Goal: Find contact information: Find contact information

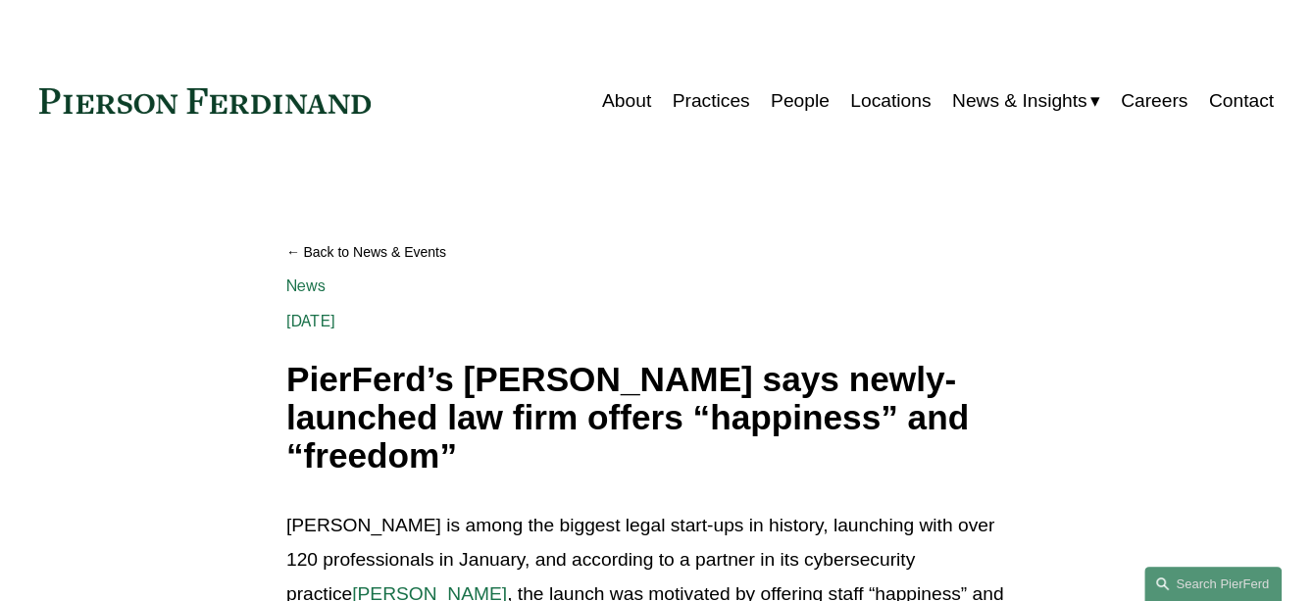
click at [878, 93] on link "Locations" at bounding box center [890, 100] width 80 height 37
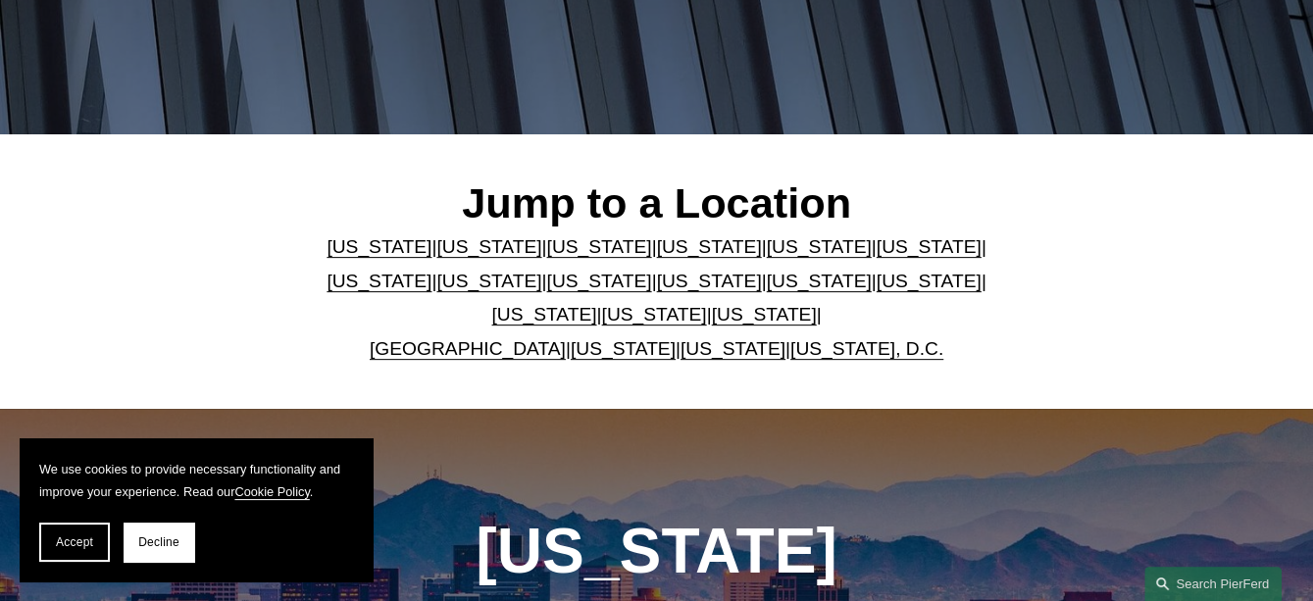
scroll to position [588, 0]
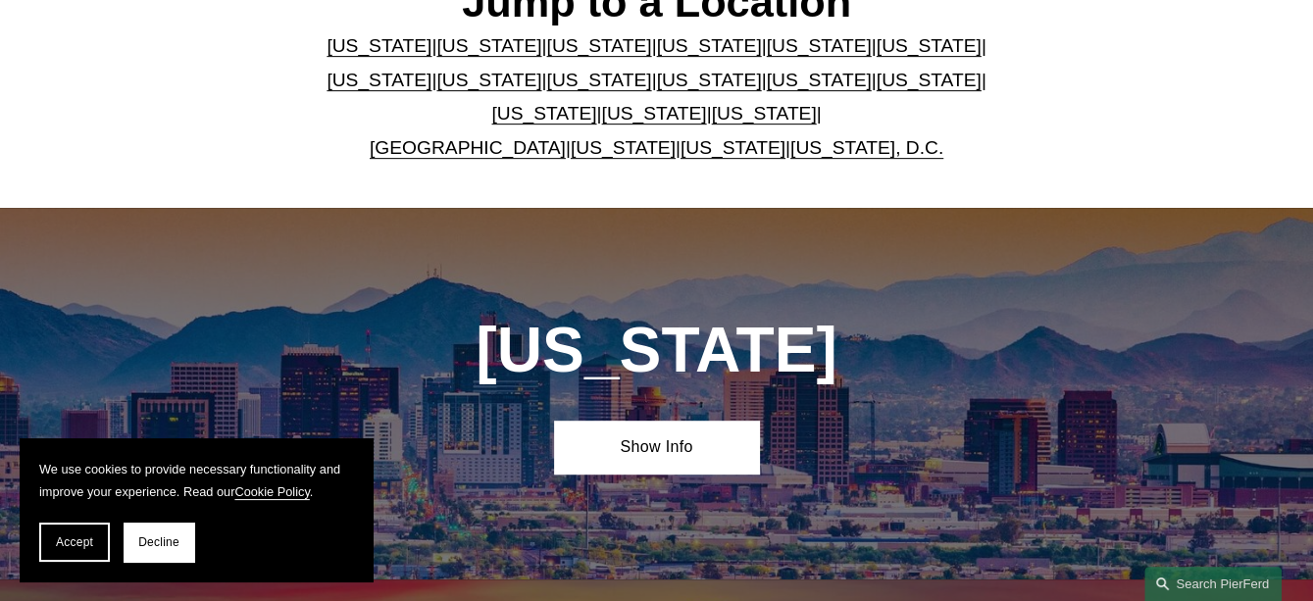
click at [767, 90] on link "[US_STATE]" at bounding box center [819, 80] width 105 height 21
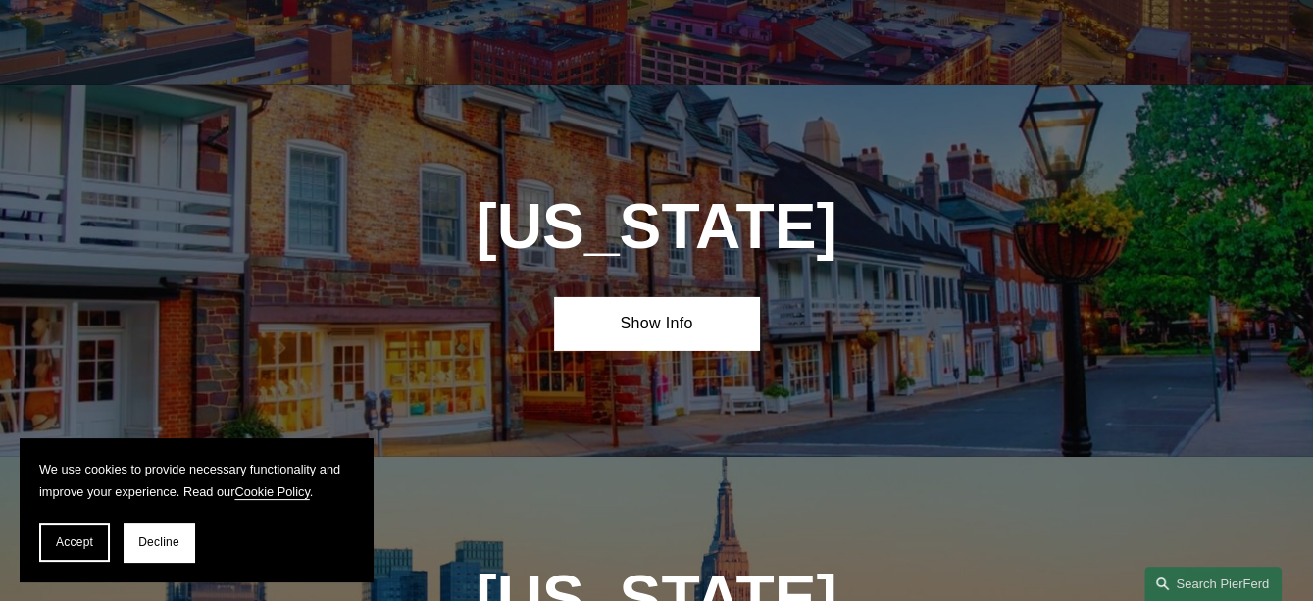
scroll to position [4557, 0]
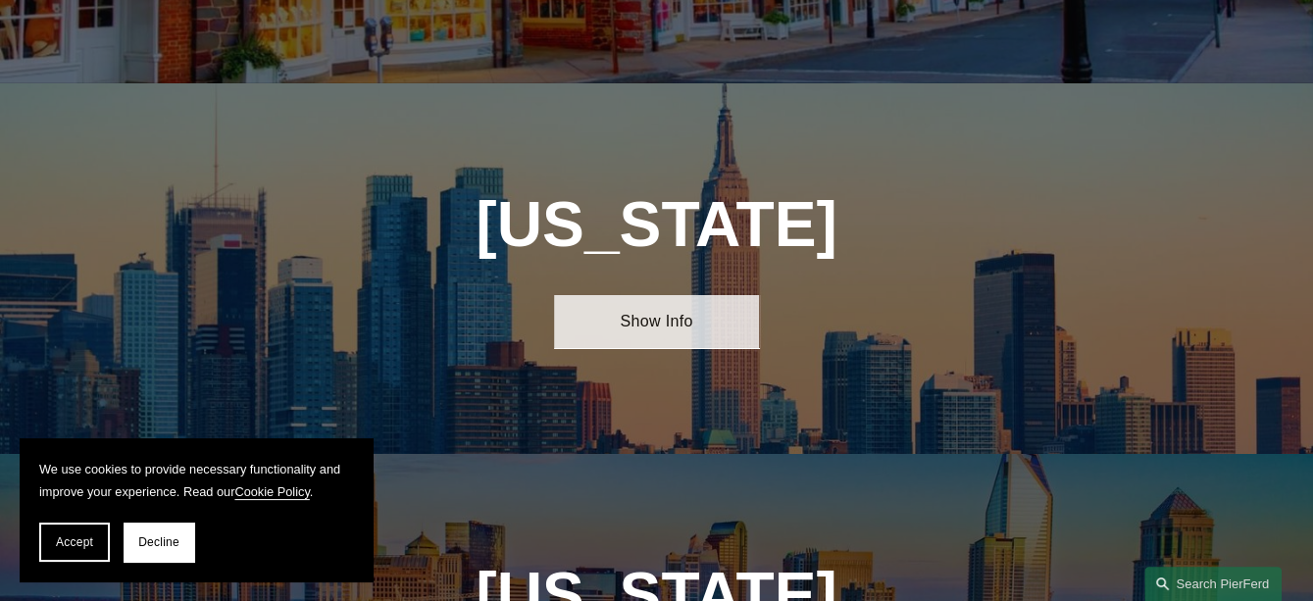
click at [687, 295] on link "Show Info" at bounding box center [657, 321] width 206 height 53
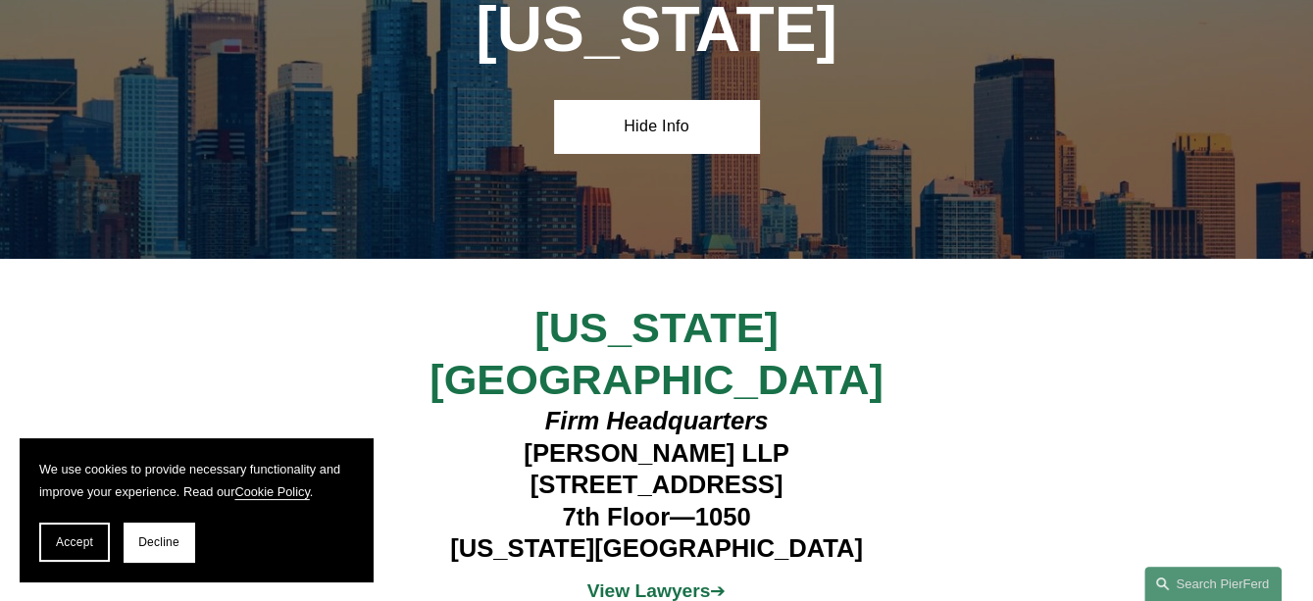
scroll to position [4753, 0]
